Goal: Information Seeking & Learning: Learn about a topic

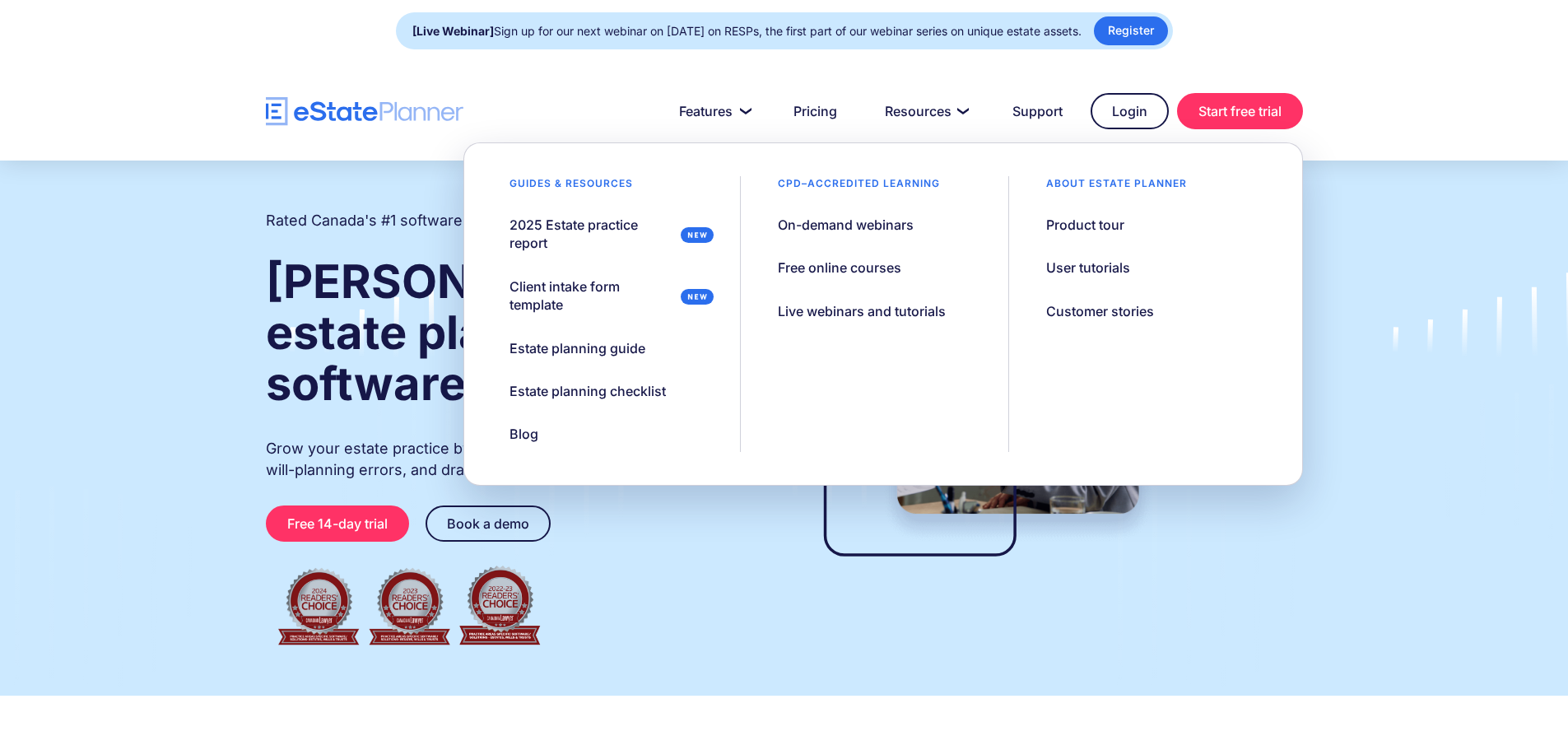
click at [904, 185] on div "CPD–accredited learning" at bounding box center [858, 188] width 203 height 23
click at [899, 262] on div "Free online courses" at bounding box center [840, 267] width 123 height 18
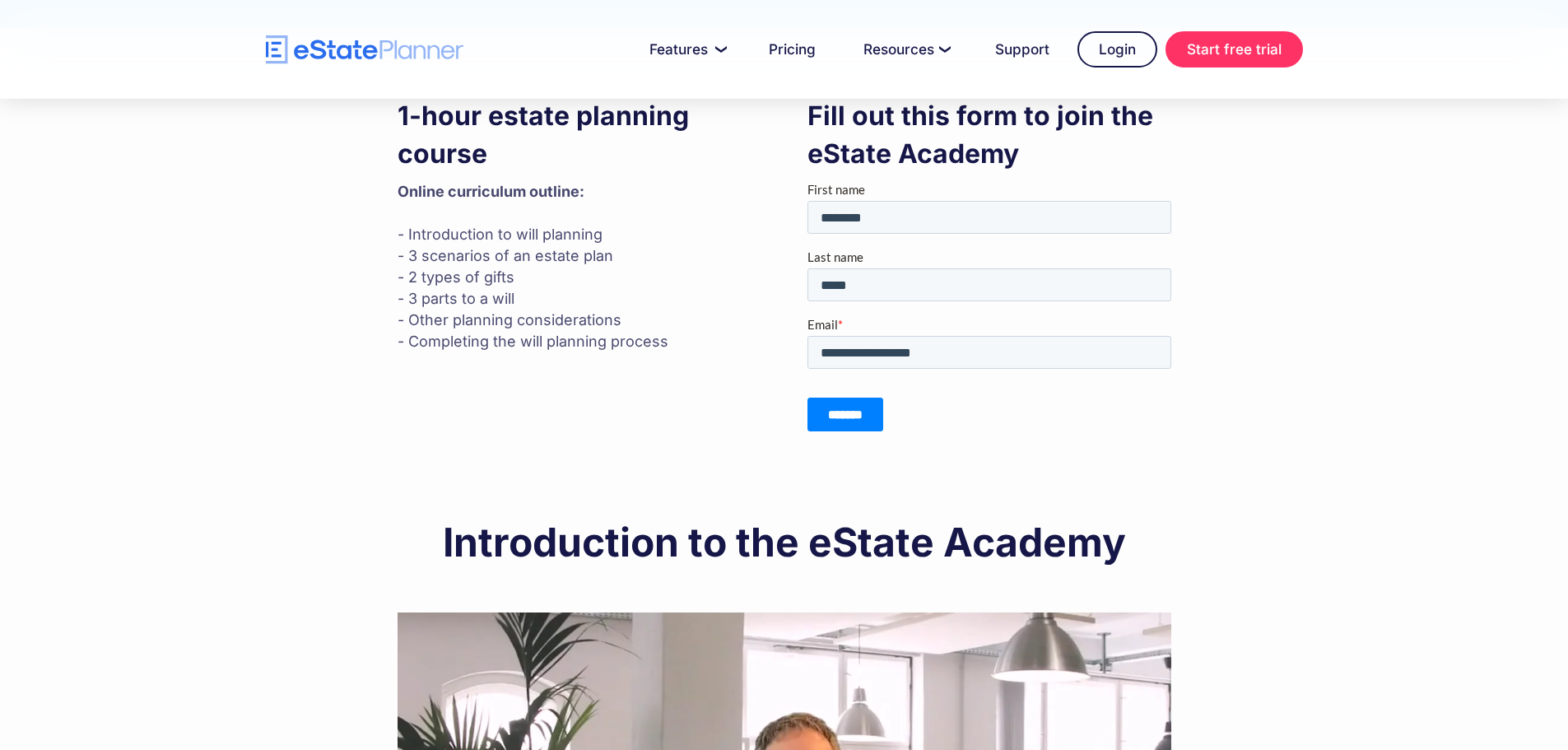
scroll to position [246, 0]
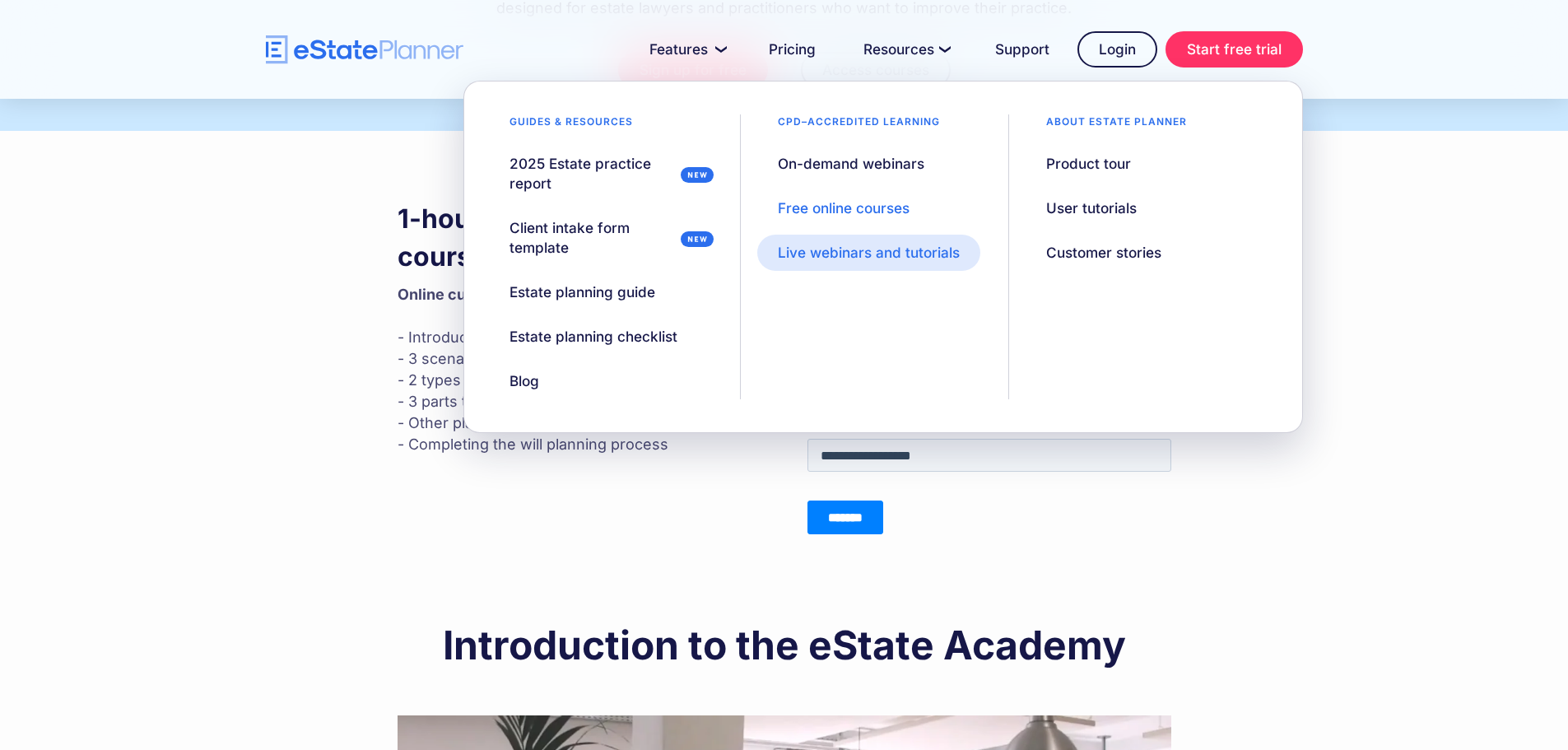
click at [938, 258] on div "Live webinars and tutorials" at bounding box center [869, 252] width 182 height 20
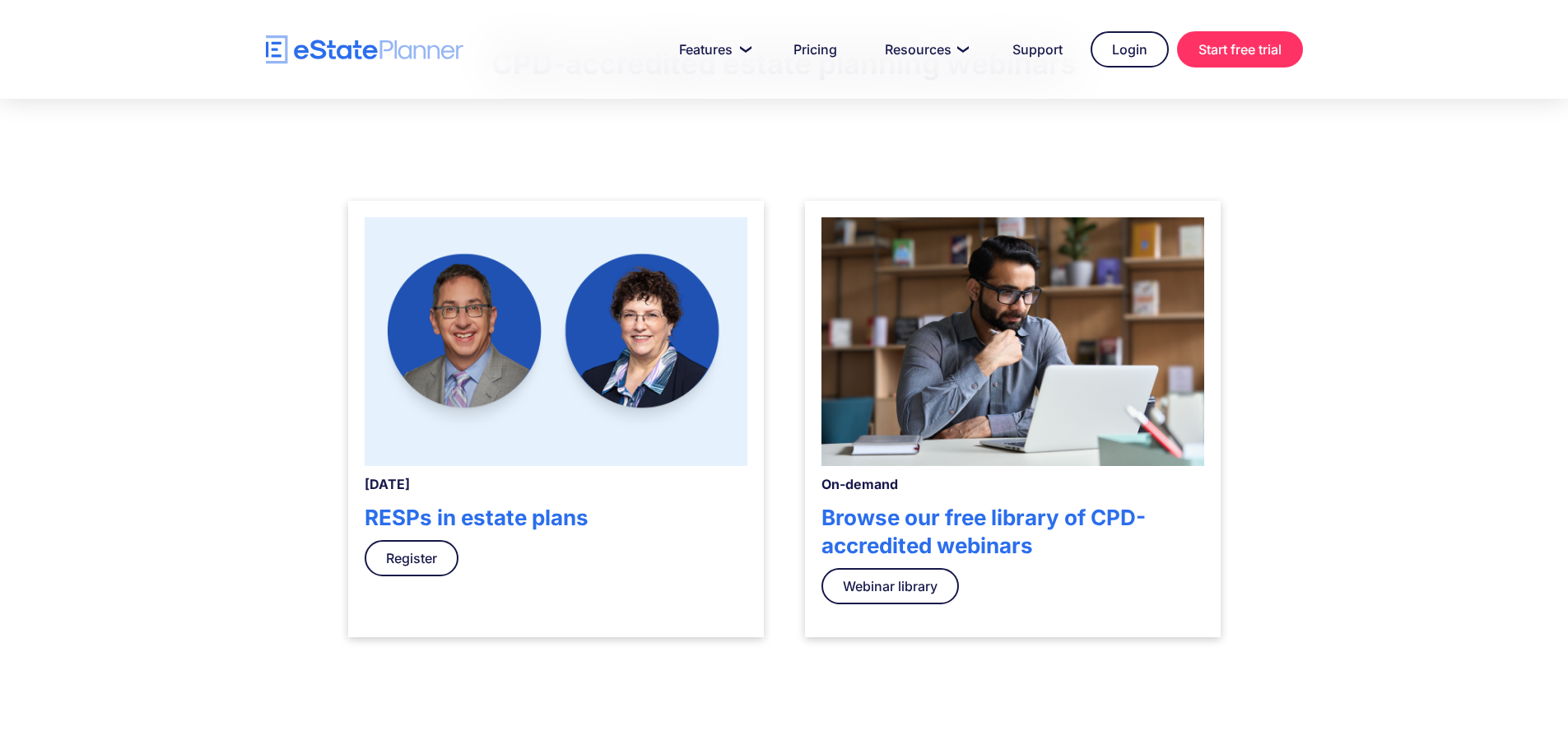
scroll to position [411, 0]
